Goal: Task Accomplishment & Management: Manage account settings

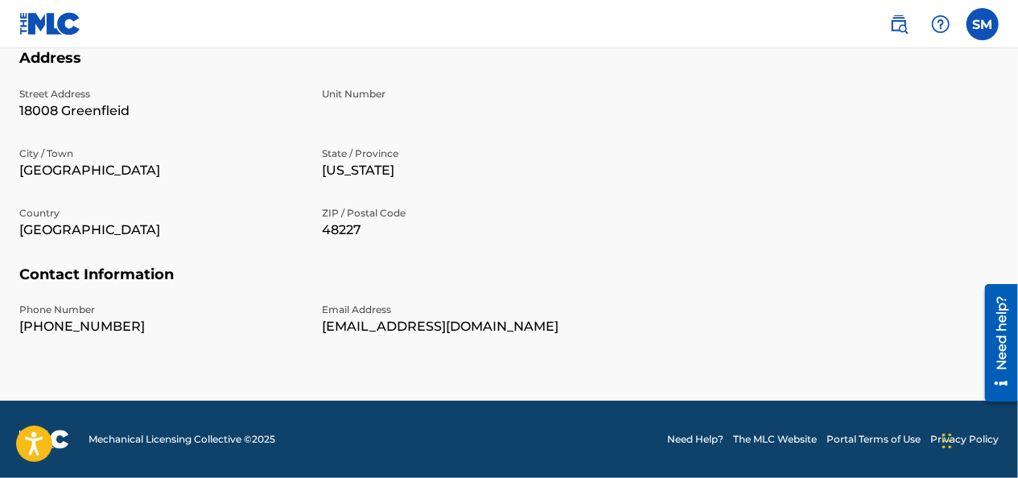
scroll to position [187, 0]
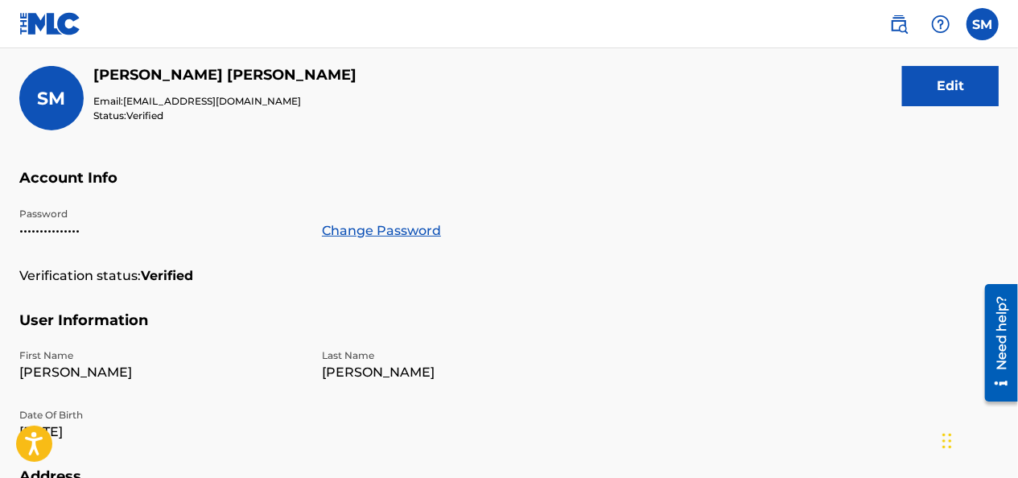
click at [56, 93] on span "SM" at bounding box center [52, 99] width 28 height 22
click at [979, 23] on label at bounding box center [982, 24] width 32 height 32
click at [982, 24] on input "SM [PERSON_NAME] [EMAIL_ADDRESS][DOMAIN_NAME] Notification Preferences Profile …" at bounding box center [982, 24] width 0 height 0
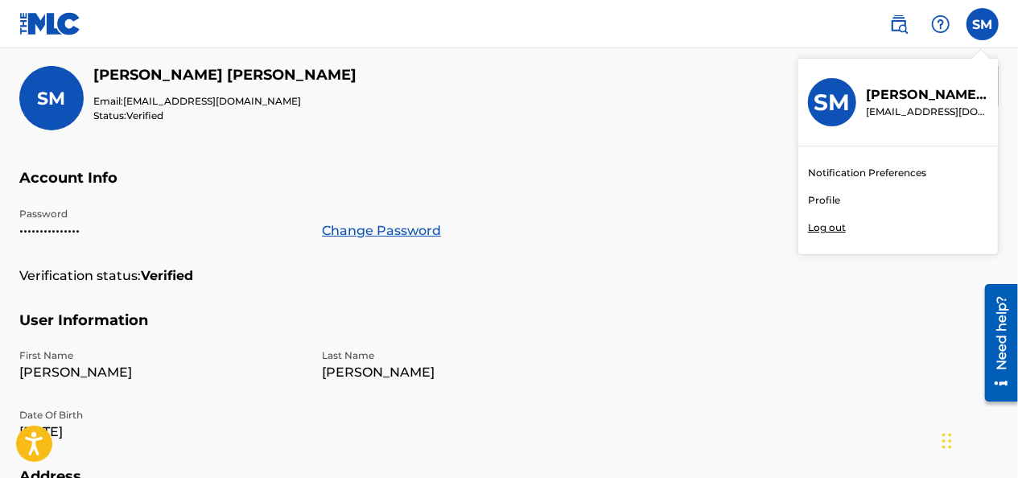
click at [824, 202] on link "Profile" at bounding box center [824, 200] width 32 height 14
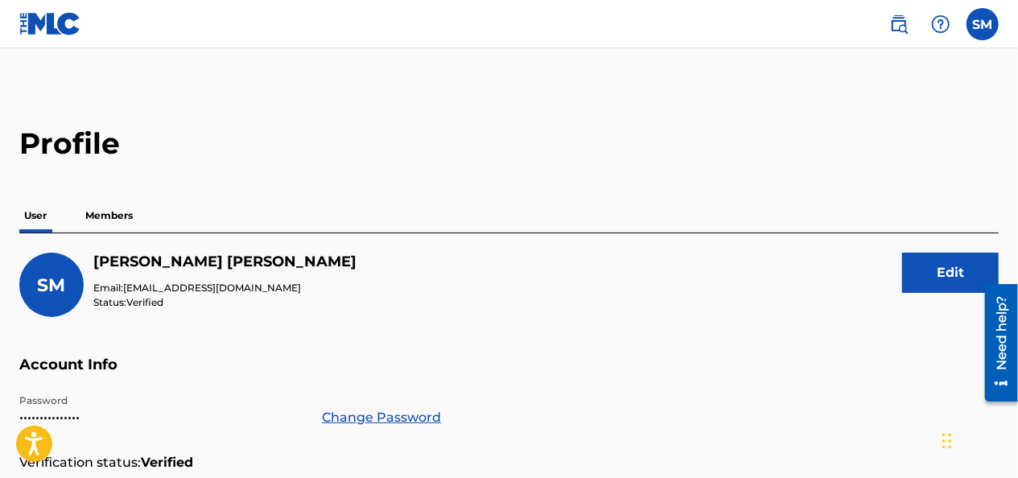
click at [996, 27] on label at bounding box center [982, 24] width 32 height 32
click at [982, 24] on input "SM [PERSON_NAME] [EMAIL_ADDRESS][DOMAIN_NAME] Notification Preferences Profile …" at bounding box center [982, 24] width 0 height 0
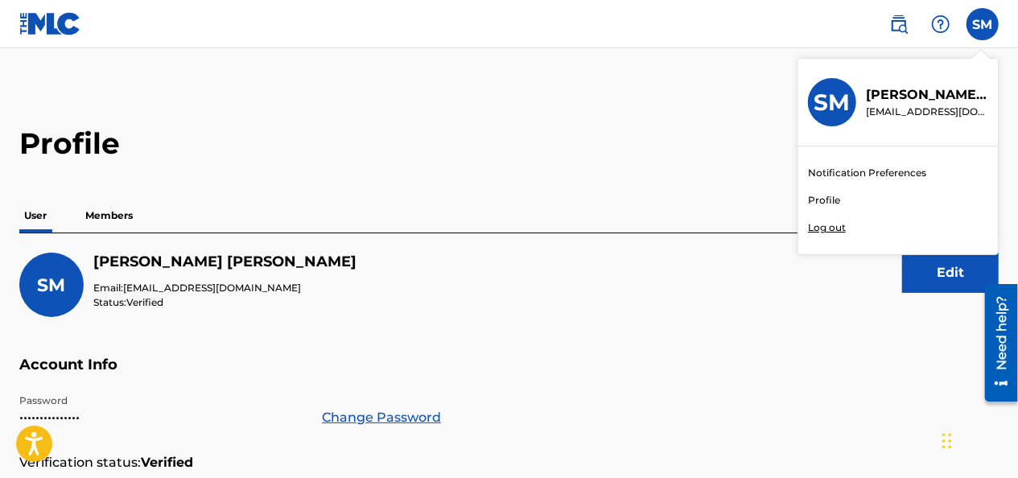
click at [827, 205] on link "Profile" at bounding box center [824, 200] width 32 height 14
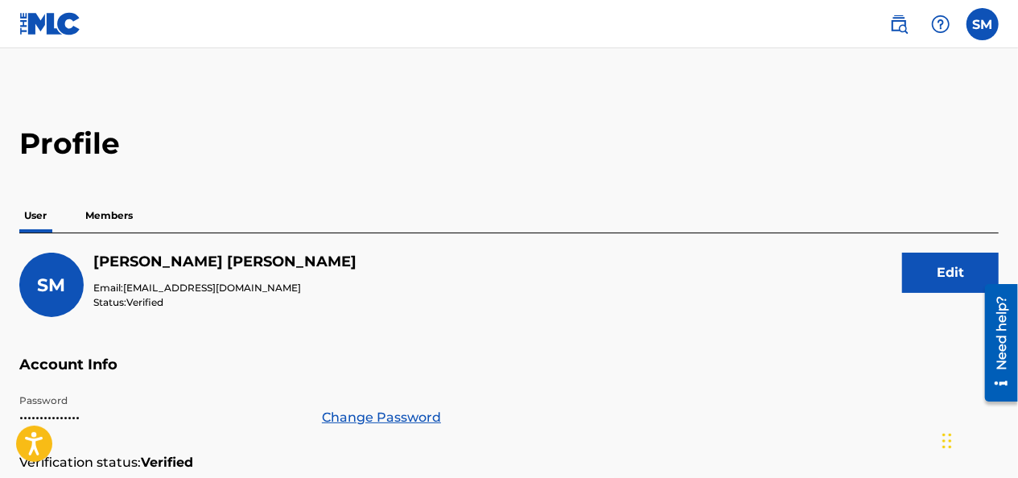
click at [110, 219] on p "Members" at bounding box center [108, 216] width 57 height 34
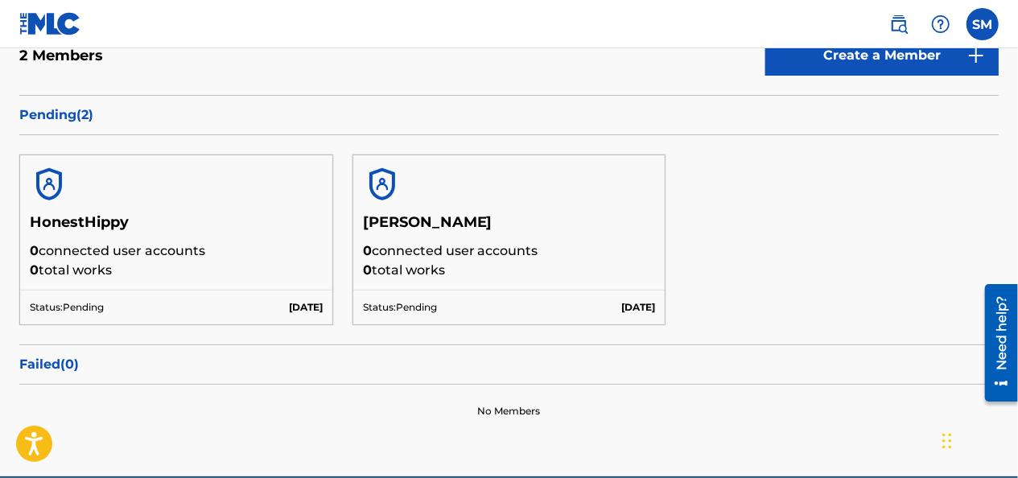
scroll to position [290, 0]
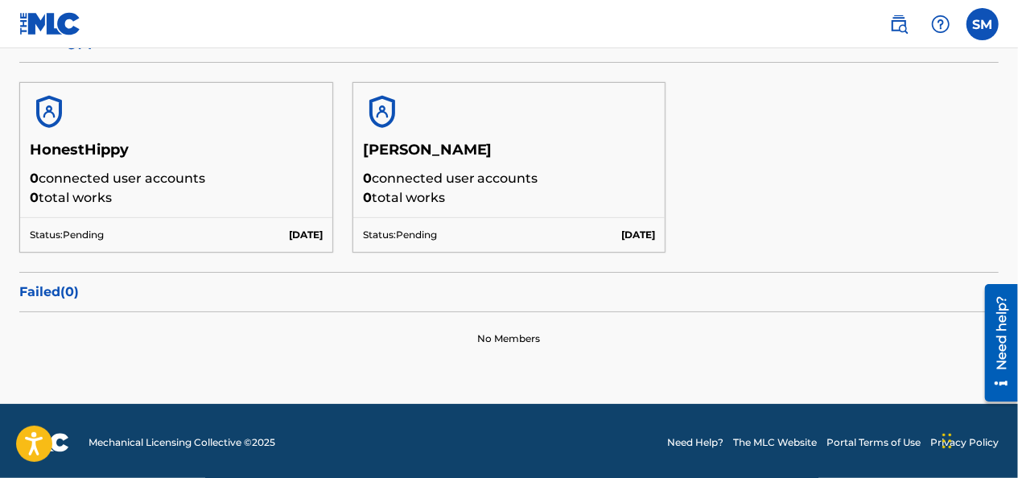
drag, startPoint x: 1021, startPoint y: 129, endPoint x: 29, endPoint y: 55, distance: 994.7
